Goal: Find specific page/section: Find specific page/section

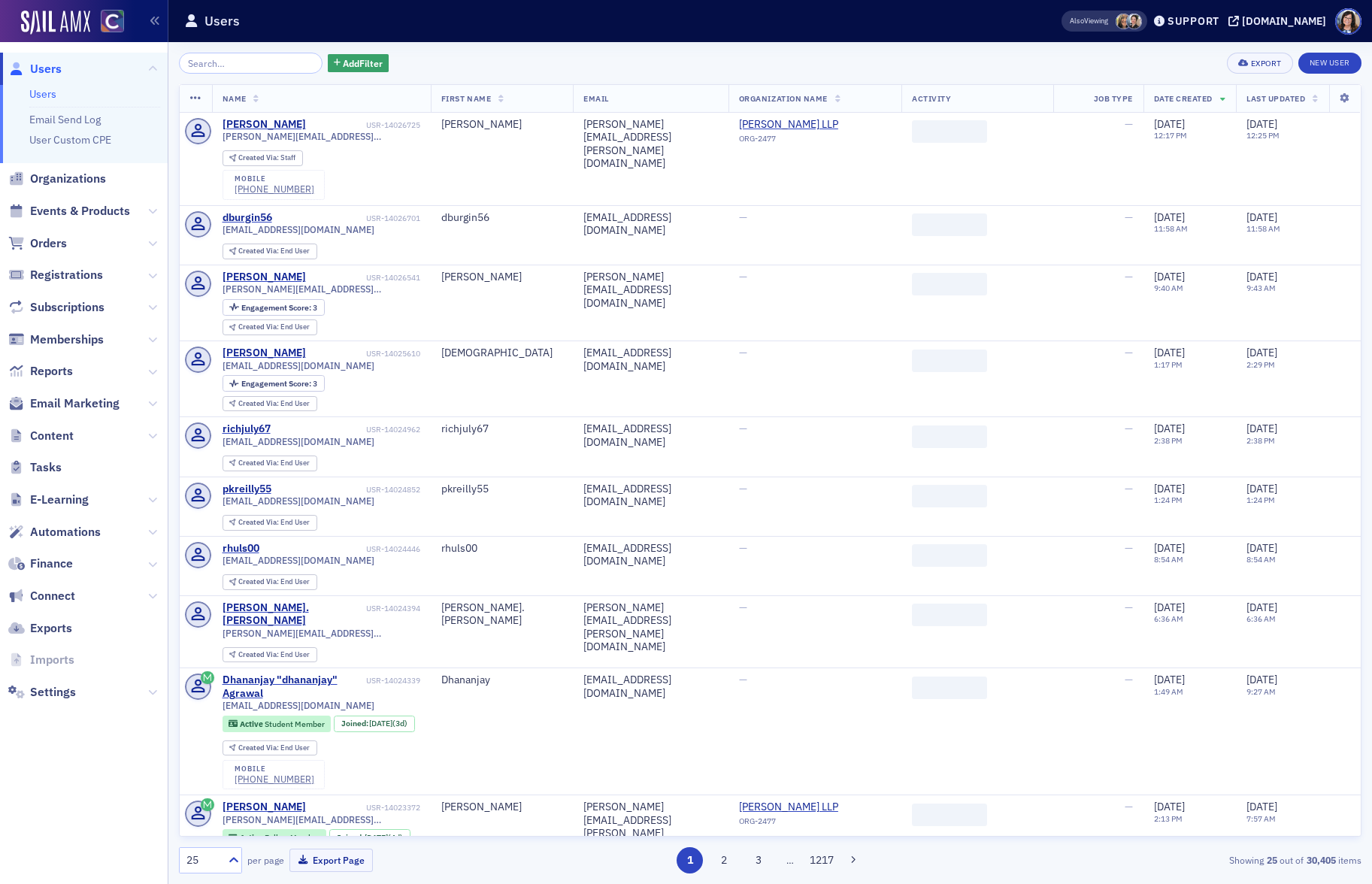
click at [236, 65] on input "search" at bounding box center [251, 63] width 144 height 21
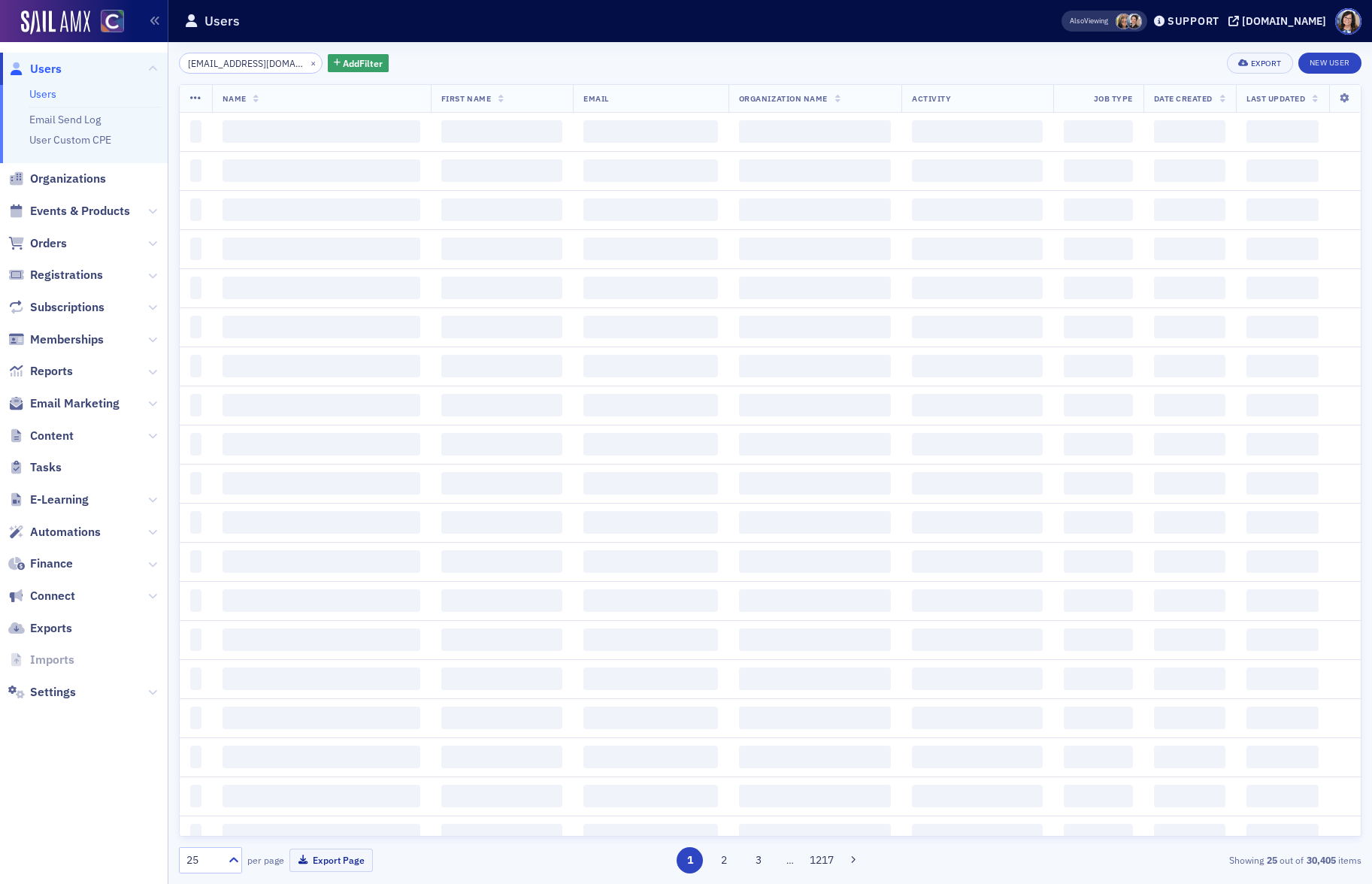
scroll to position [0, 3]
type input "christiet889@gmail.com"
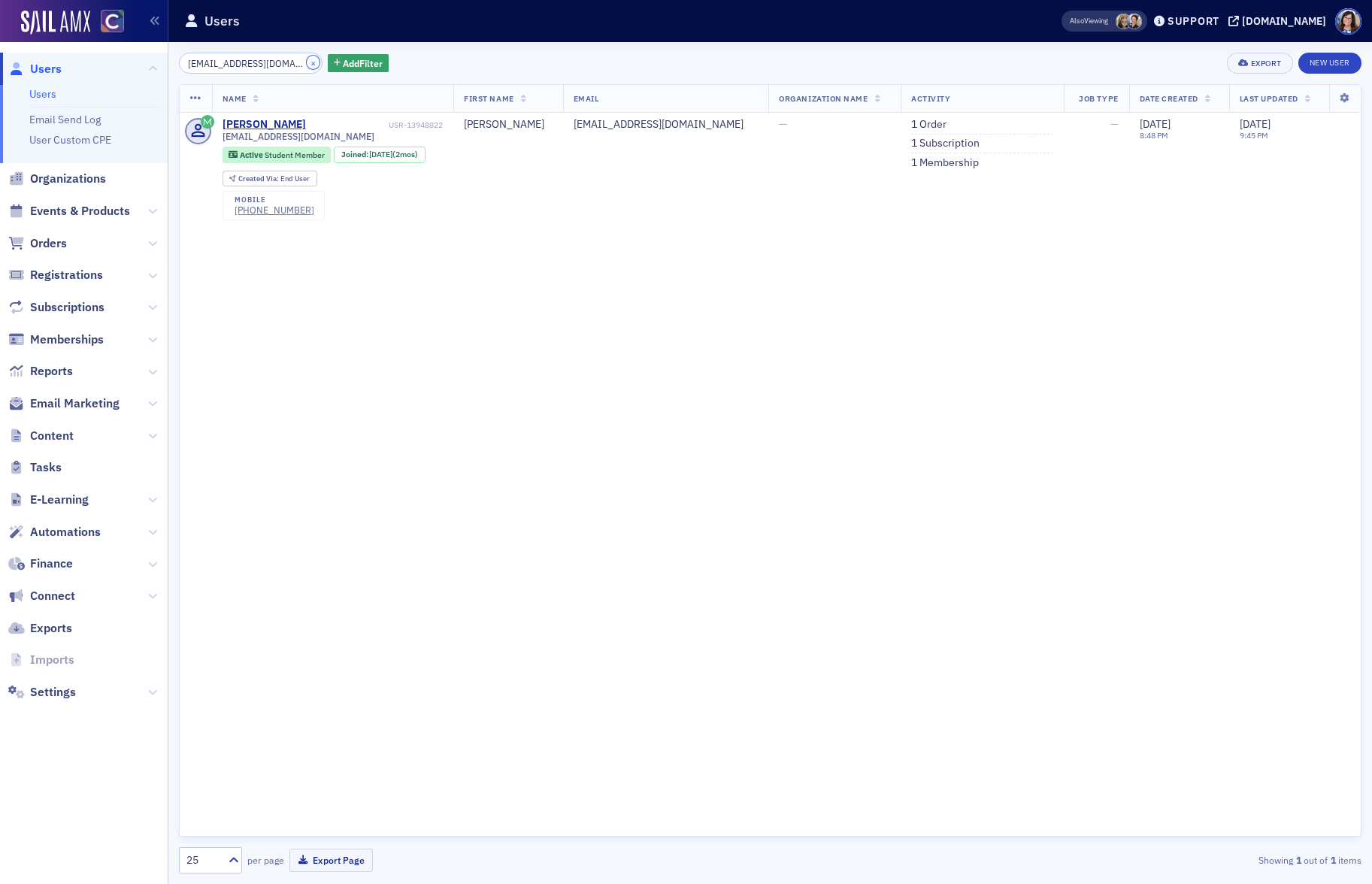
click at [307, 64] on button "×" at bounding box center [314, 62] width 13 height 13
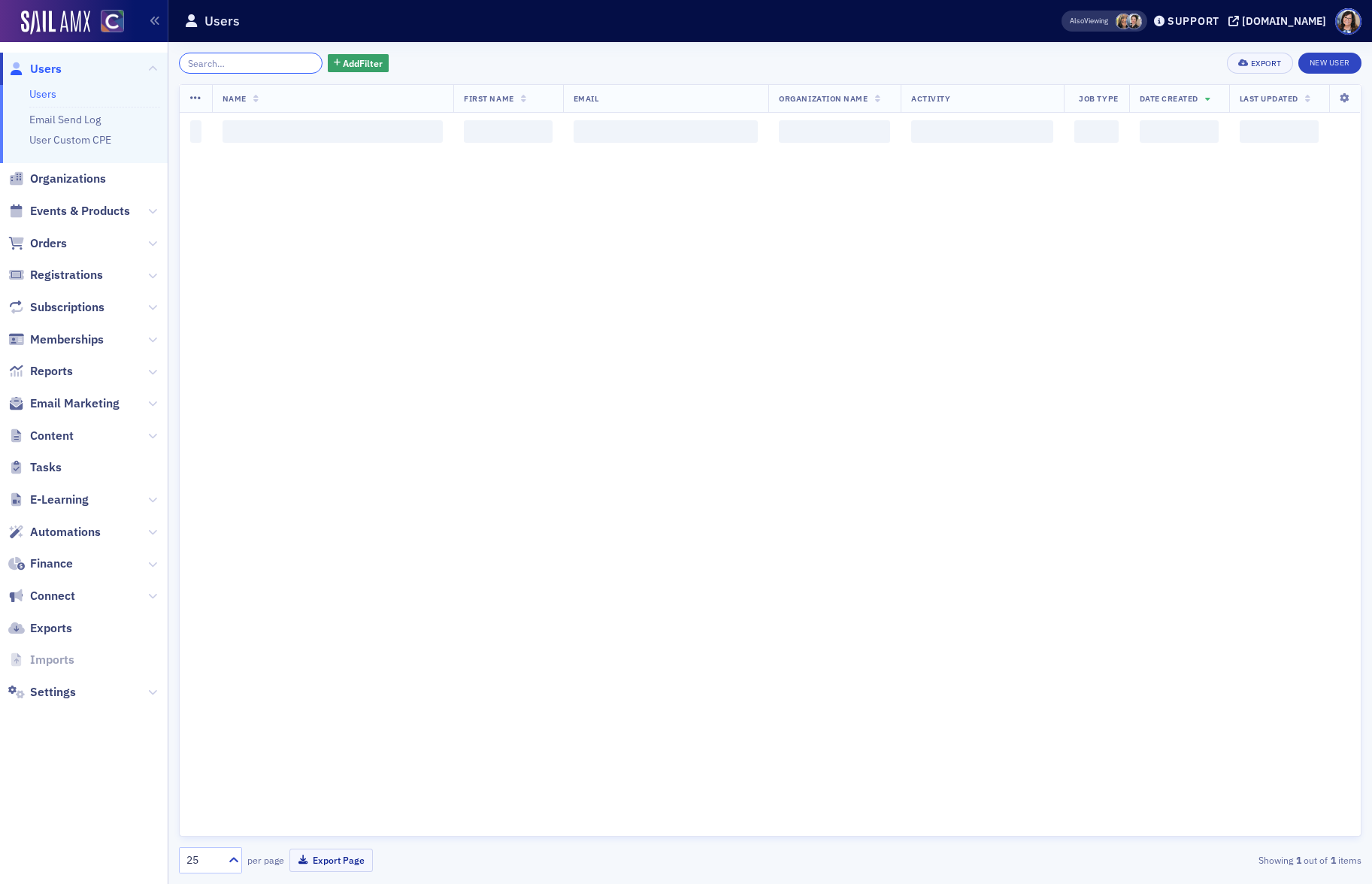
click at [241, 61] on input "search" at bounding box center [251, 63] width 144 height 21
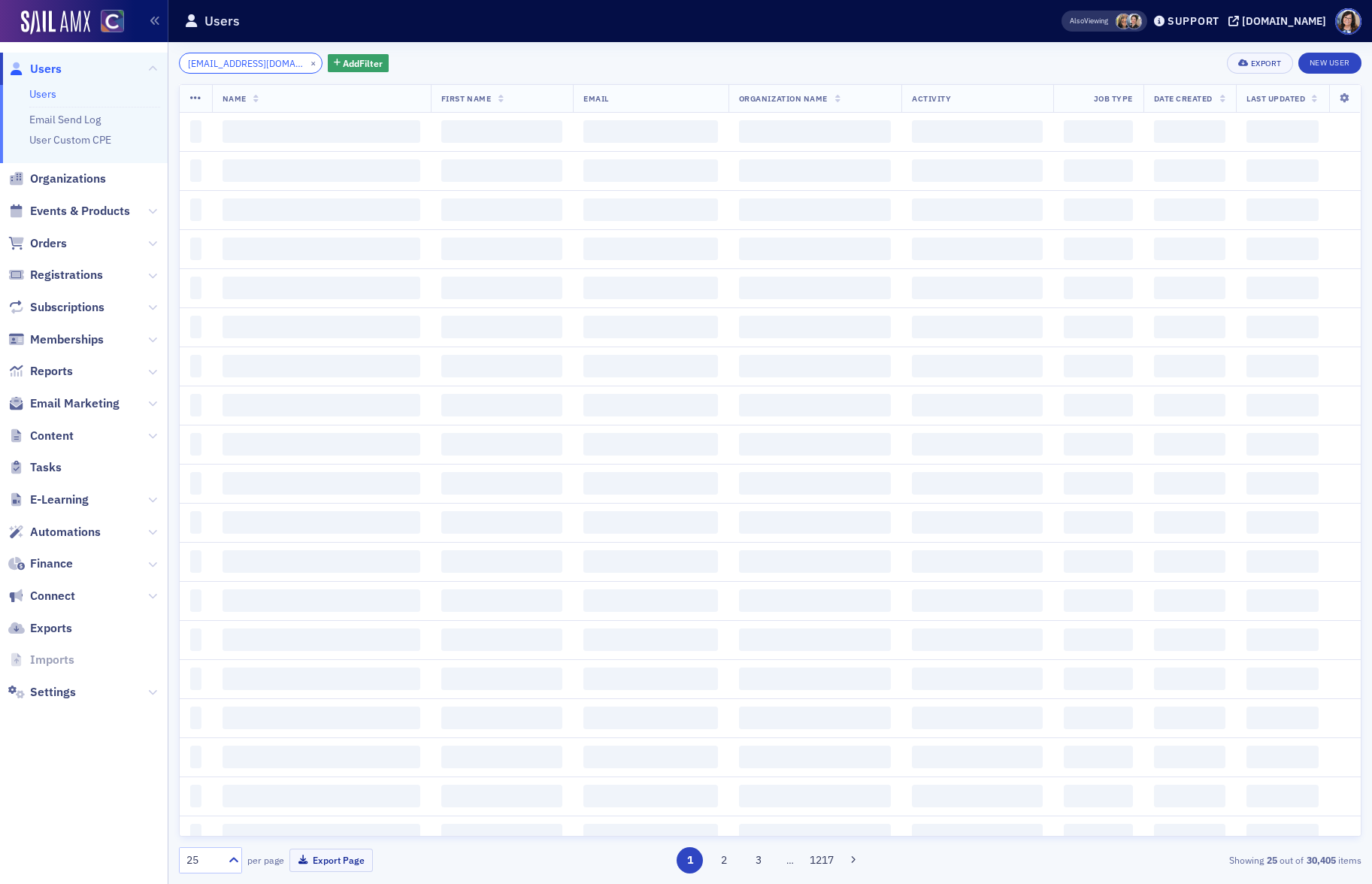
scroll to position [0, 16]
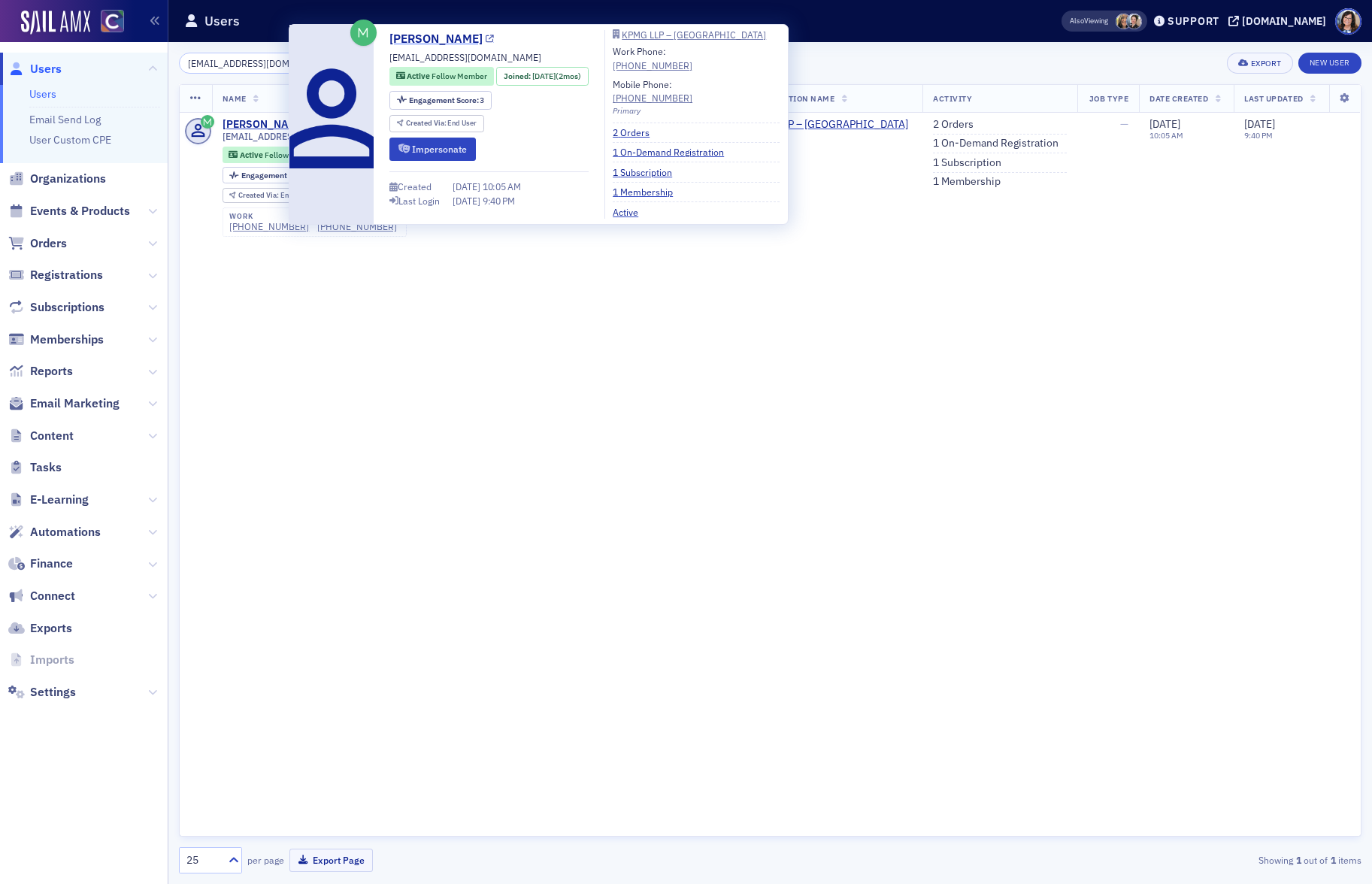
click at [485, 41] on icon at bounding box center [490, 40] width 8 height 8
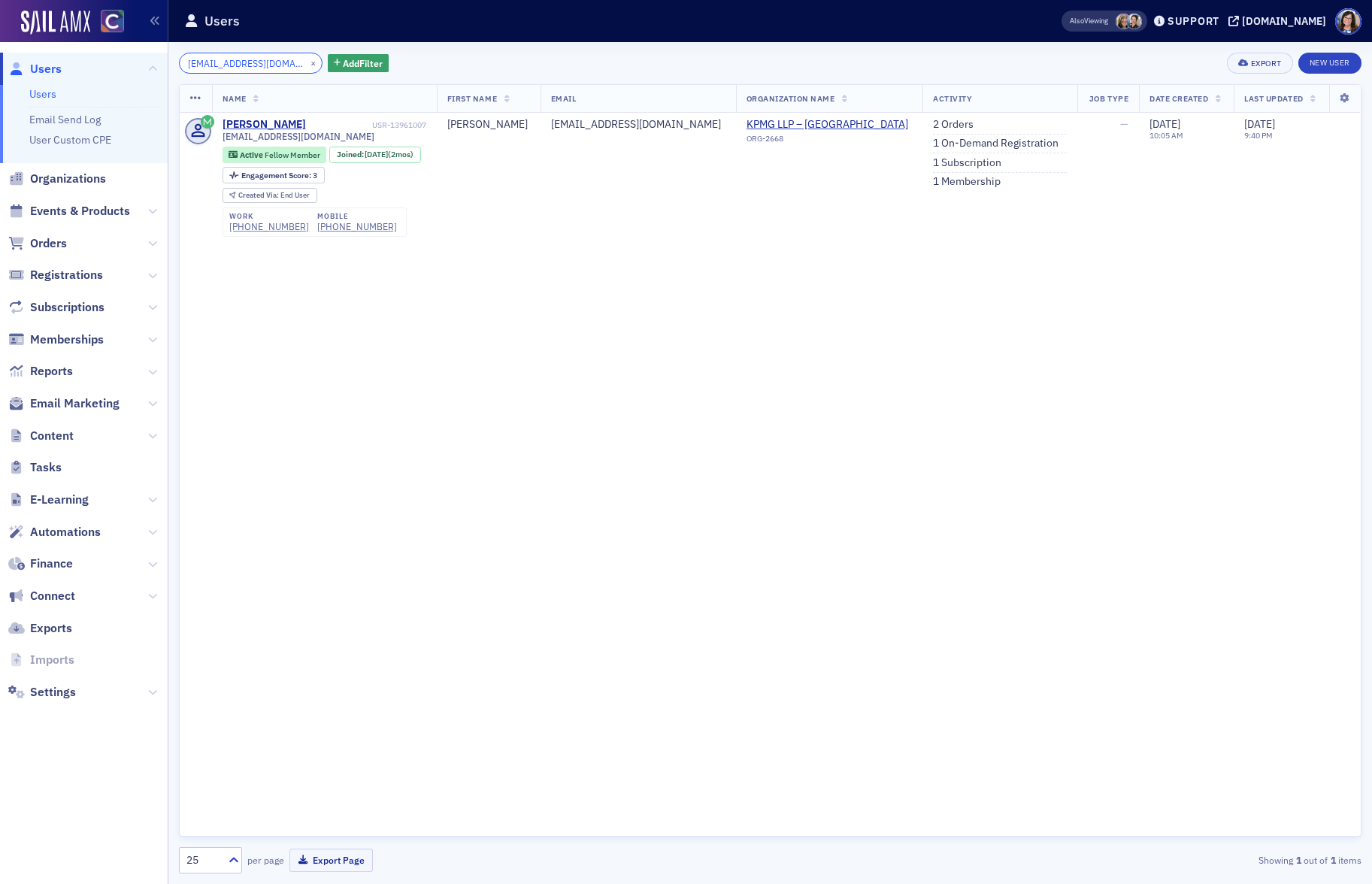
click at [213, 66] on input "[EMAIL_ADDRESS][DOMAIN_NAME]" at bounding box center [251, 63] width 144 height 21
paste input "amber@trestle.co"
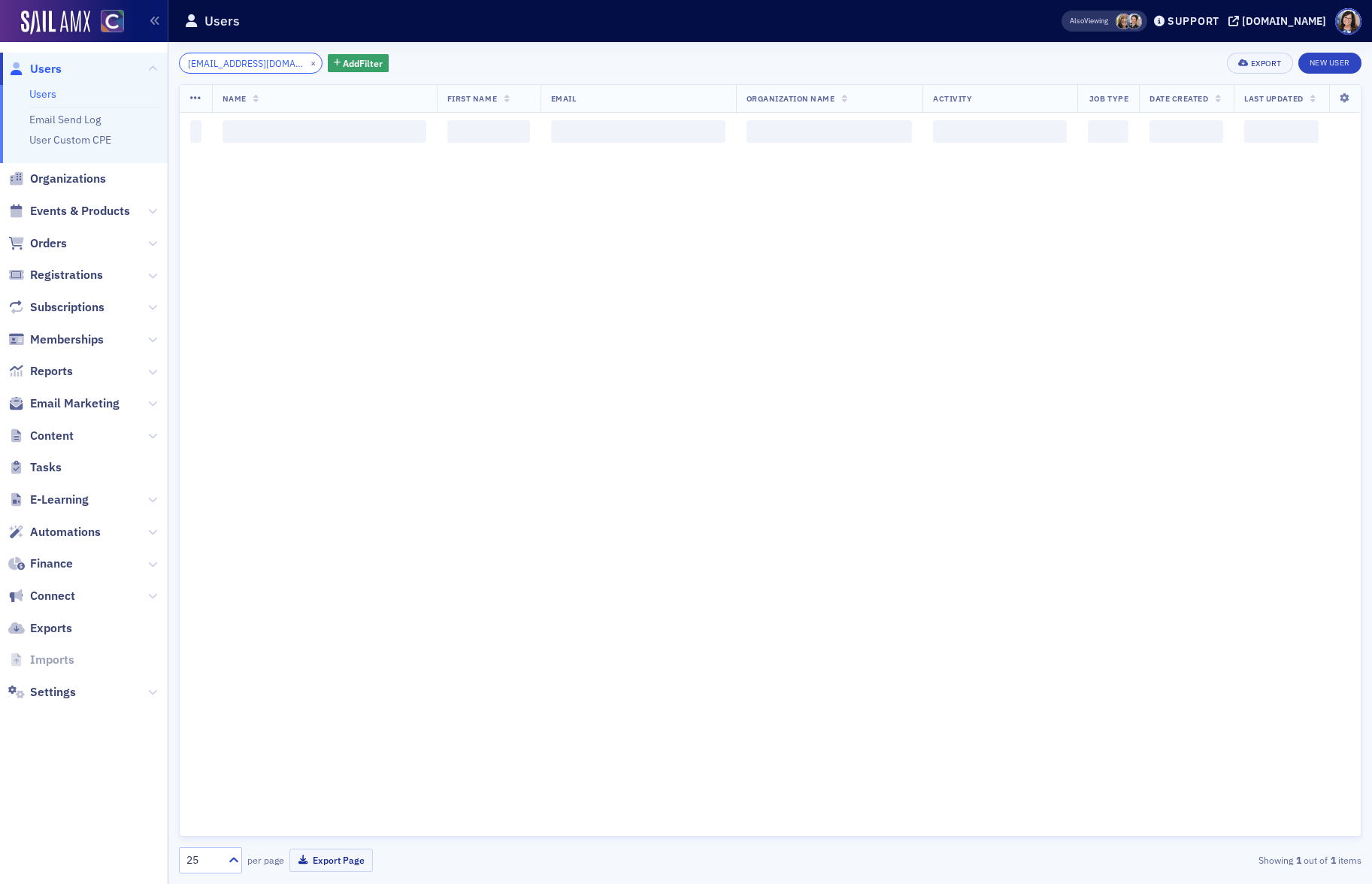
type input "amber@trestle.co"
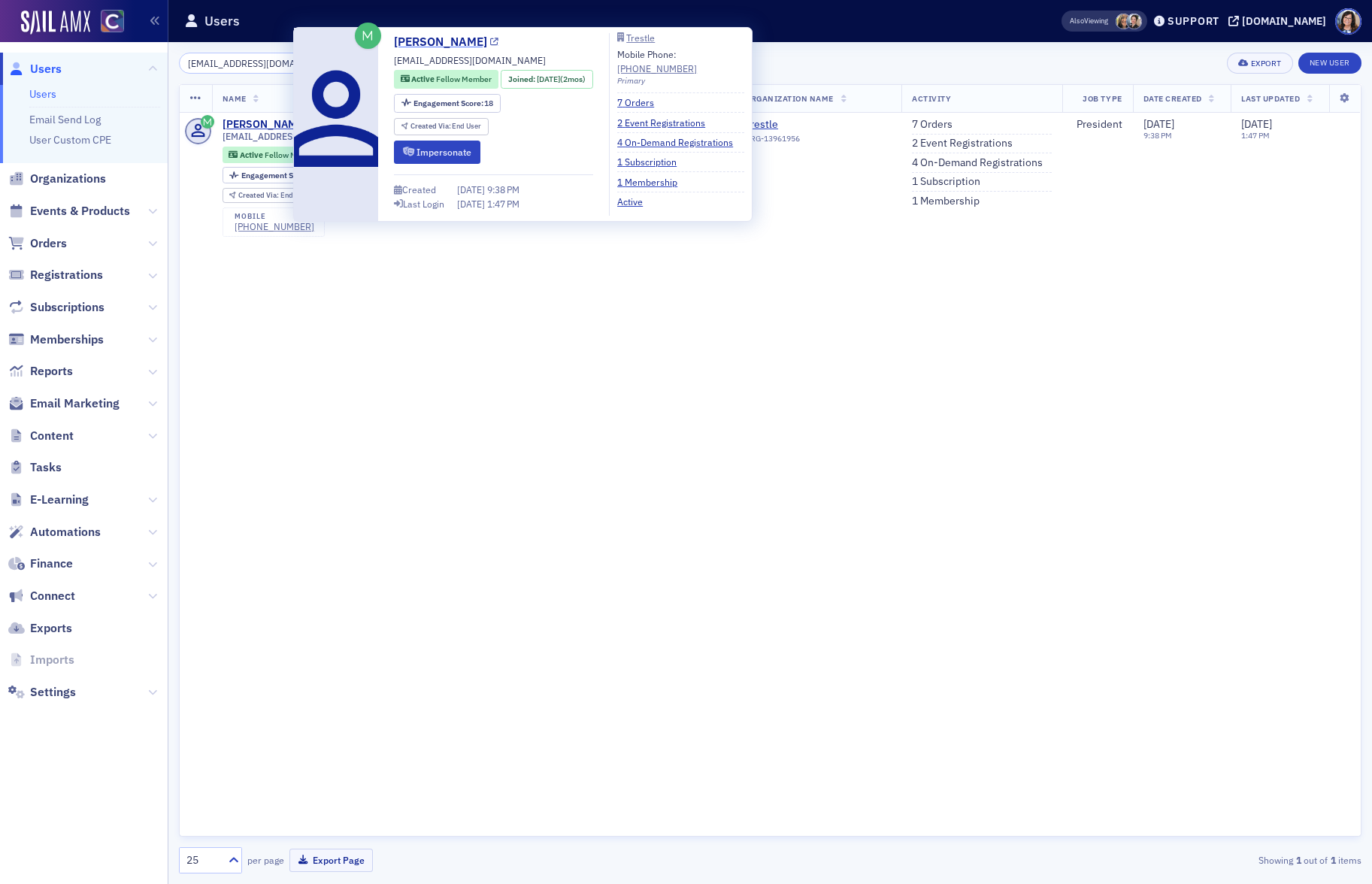
click at [490, 40] on icon at bounding box center [495, 43] width 8 height 8
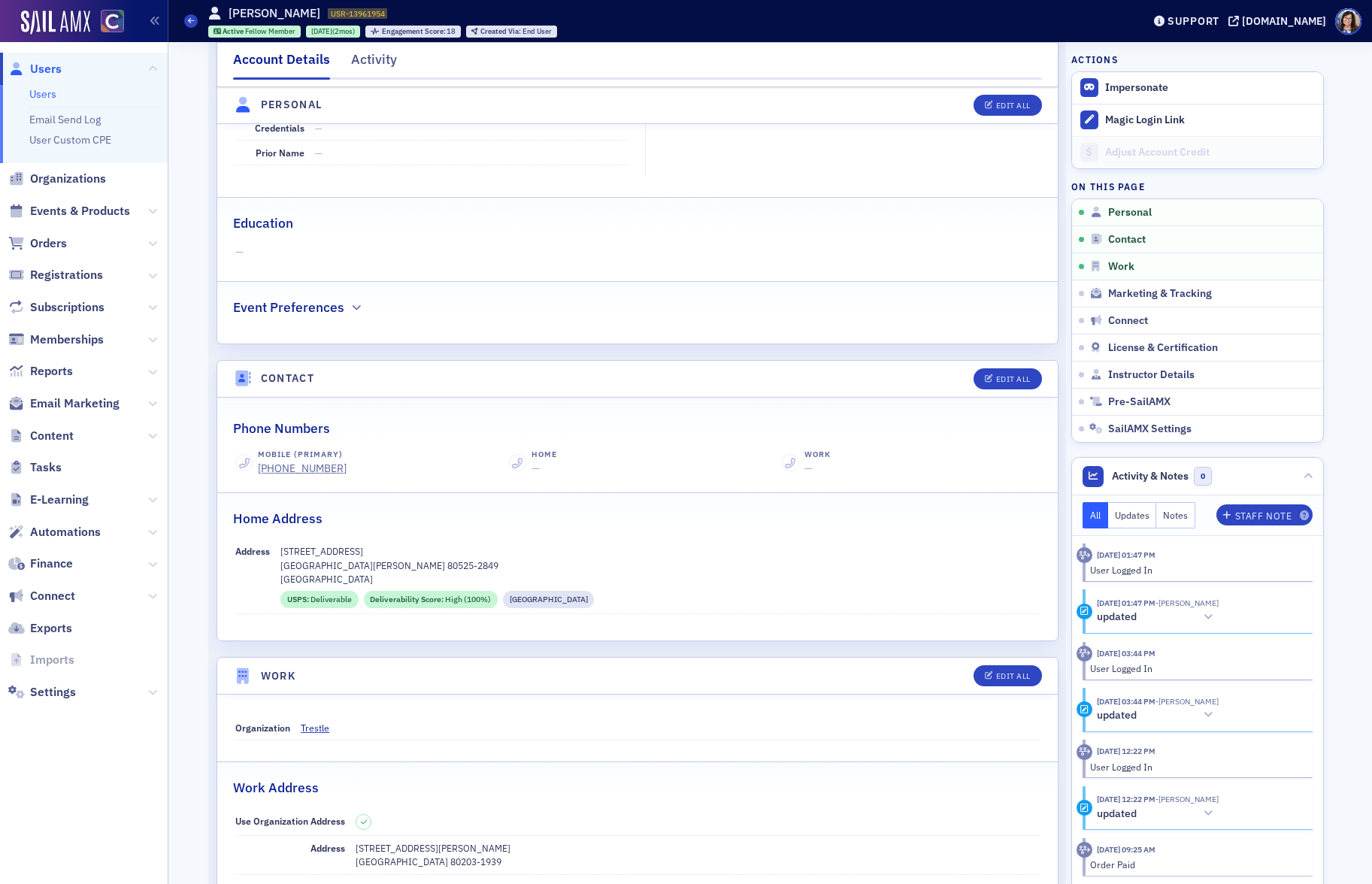
scroll to position [283, 0]
